Goal: Task Accomplishment & Management: Manage account settings

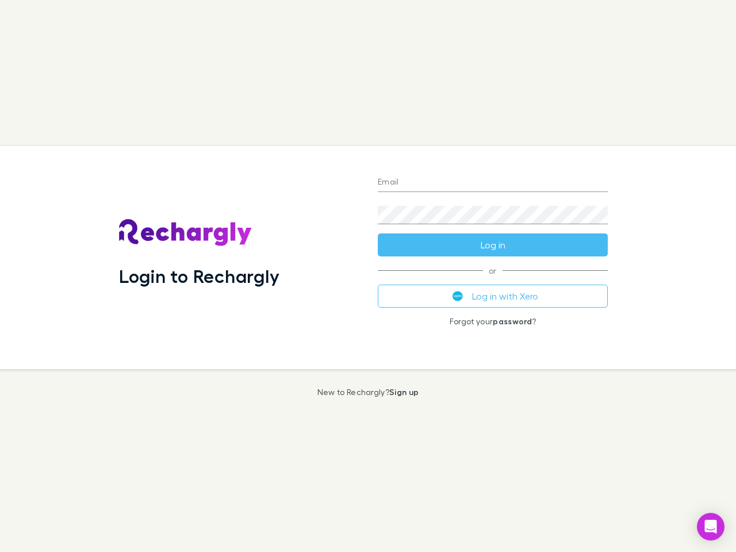
click at [368, 276] on div "Login to Rechargly" at bounding box center [239, 257] width 259 height 223
click at [493, 183] on input "Email" at bounding box center [493, 183] width 230 height 18
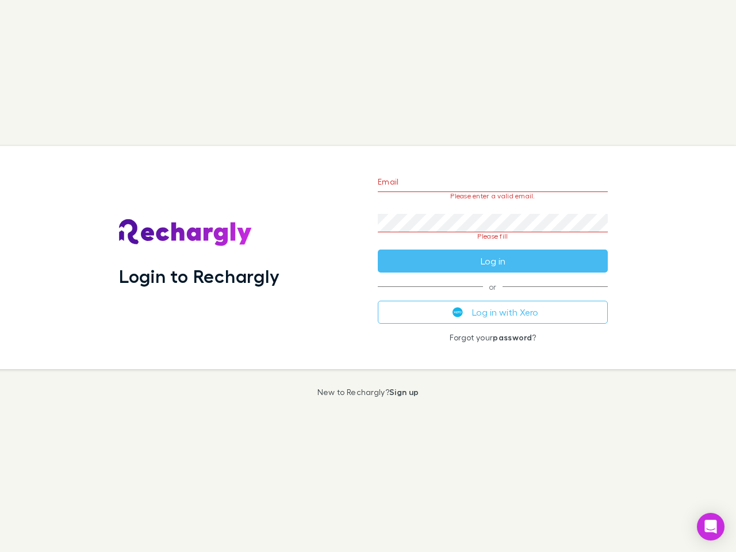
click at [493, 245] on form "Email Please enter a valid email. Password Please fill Log in" at bounding box center [493, 218] width 230 height 108
click at [493, 296] on div "Email Please enter a valid email. Password Please fill Log in or Log in with Xe…" at bounding box center [492, 257] width 248 height 223
click at [710, 526] on icon "Open Intercom Messenger" at bounding box center [711, 527] width 12 height 14
